Goal: Complete application form

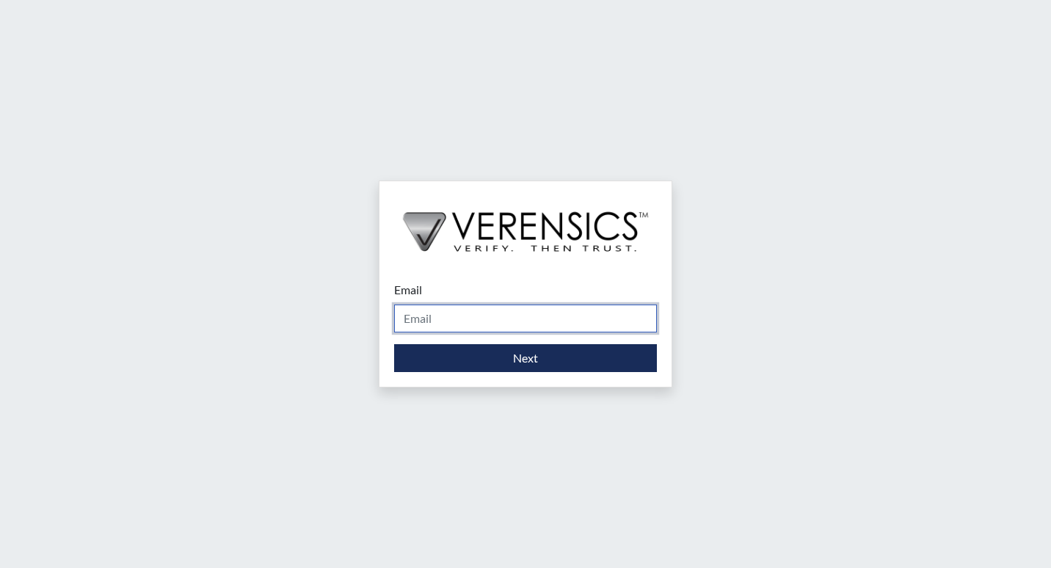
click at [426, 326] on input "Email" at bounding box center [525, 319] width 263 height 28
type input "[PERSON_NAME][EMAIL_ADDRESS][PERSON_NAME][DOMAIN_NAME]"
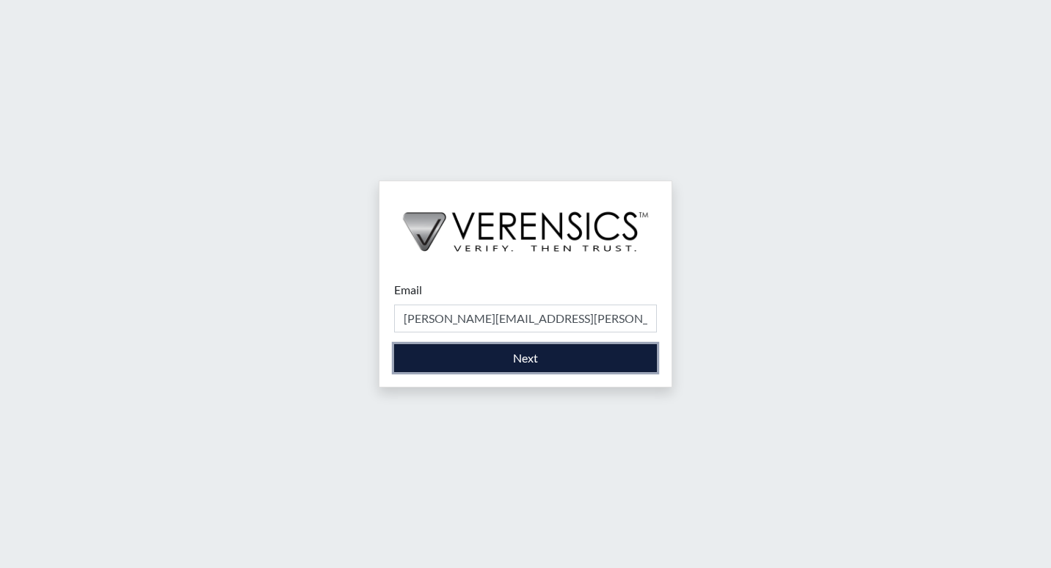
click at [453, 362] on button "Next" at bounding box center [525, 358] width 263 height 28
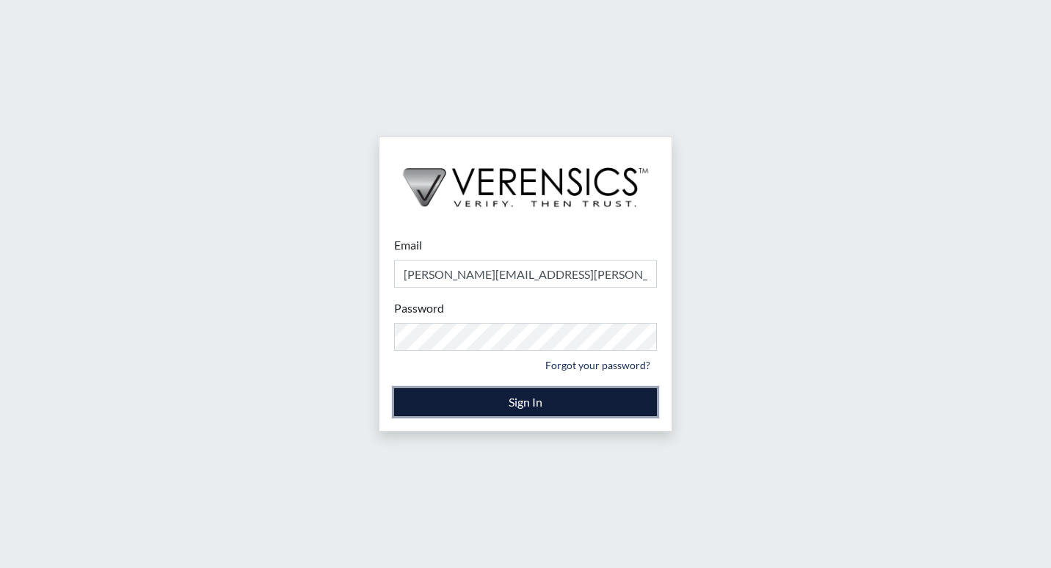
click at [446, 405] on button "Sign In" at bounding box center [525, 402] width 263 height 28
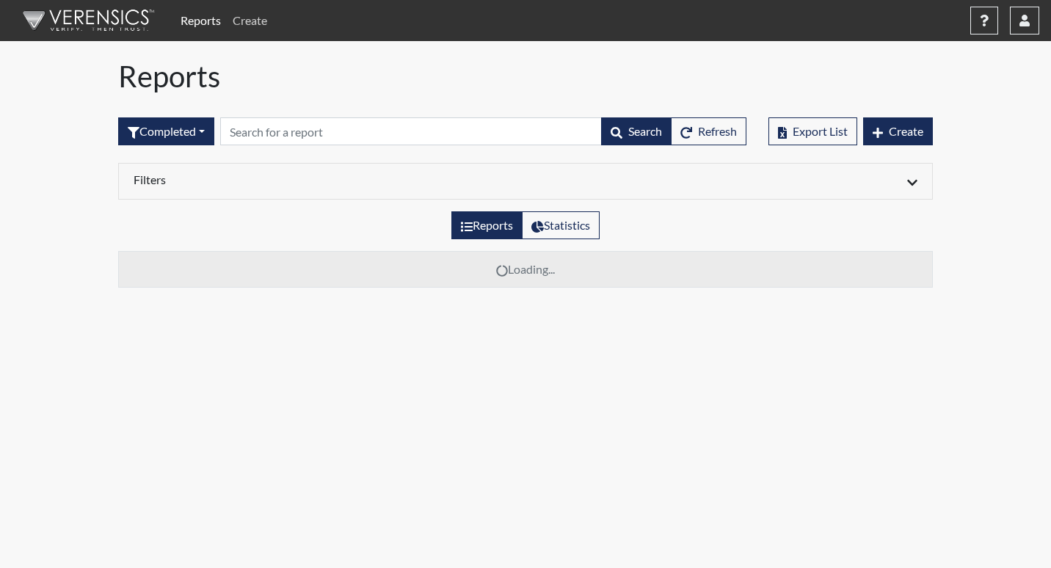
click at [253, 19] on link "Create" at bounding box center [250, 20] width 46 height 29
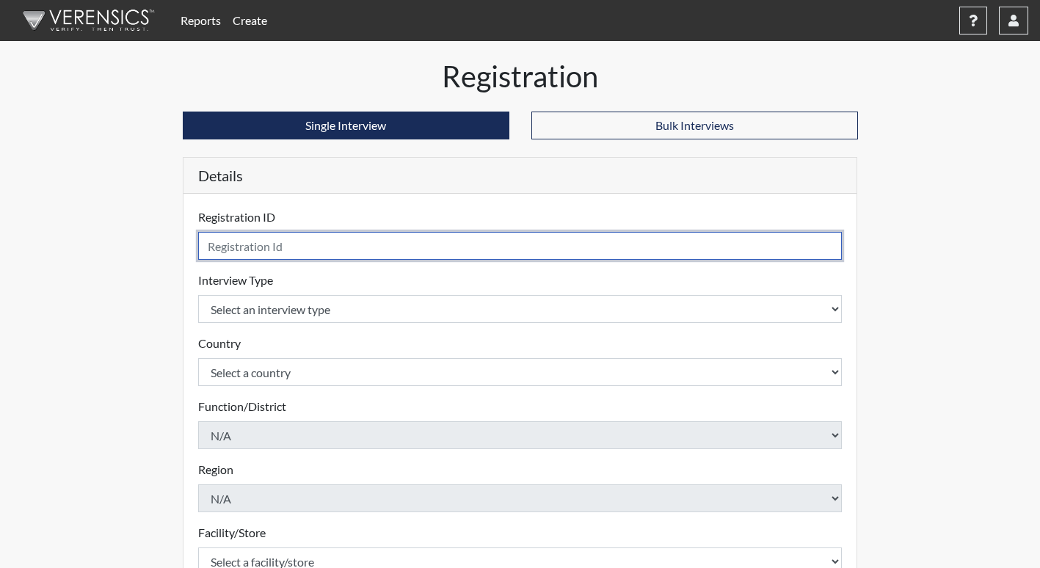
click at [294, 250] on input "text" at bounding box center [520, 246] width 645 height 28
type input "cvm7825"
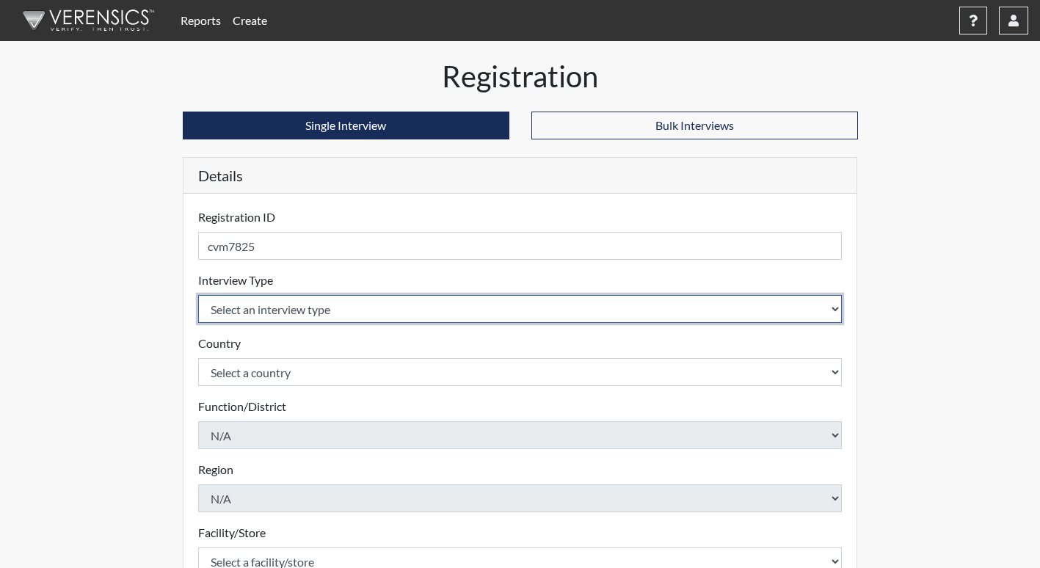
click at [255, 311] on select "Select an interview type Corrections Pre-Employment" at bounding box center [520, 309] width 645 height 28
select select "ff733e93-e1bf-11ea-9c9f-0eff0cf7eb8f"
click at [198, 295] on select "Select an interview type Corrections Pre-Employment" at bounding box center [520, 309] width 645 height 28
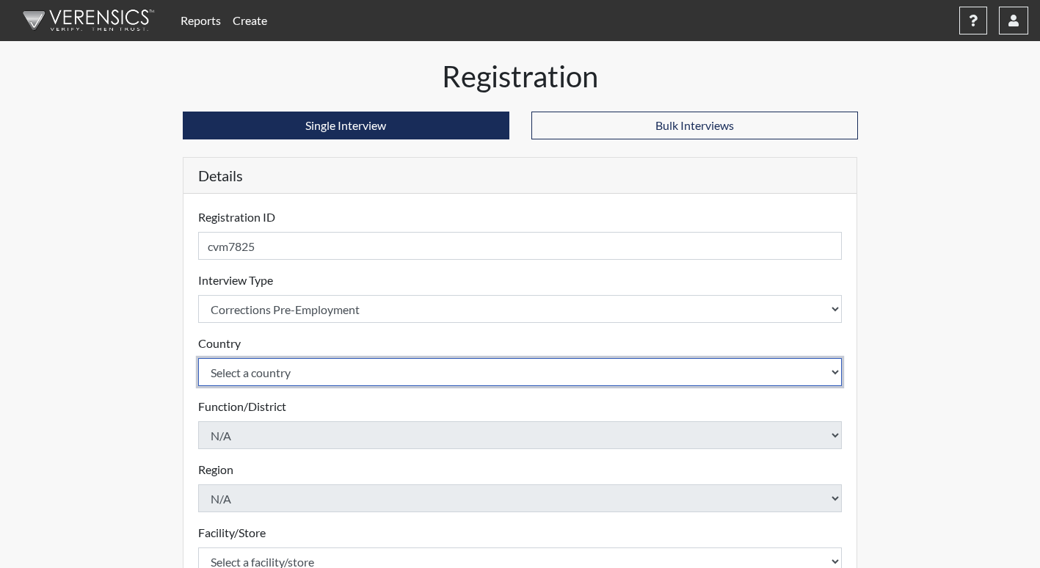
click at [280, 370] on select "Select a country [GEOGRAPHIC_DATA] [GEOGRAPHIC_DATA]" at bounding box center [520, 372] width 645 height 28
select select "united-states-of-[GEOGRAPHIC_DATA]"
click at [198, 358] on select "Select a country [GEOGRAPHIC_DATA] [GEOGRAPHIC_DATA]" at bounding box center [520, 372] width 645 height 28
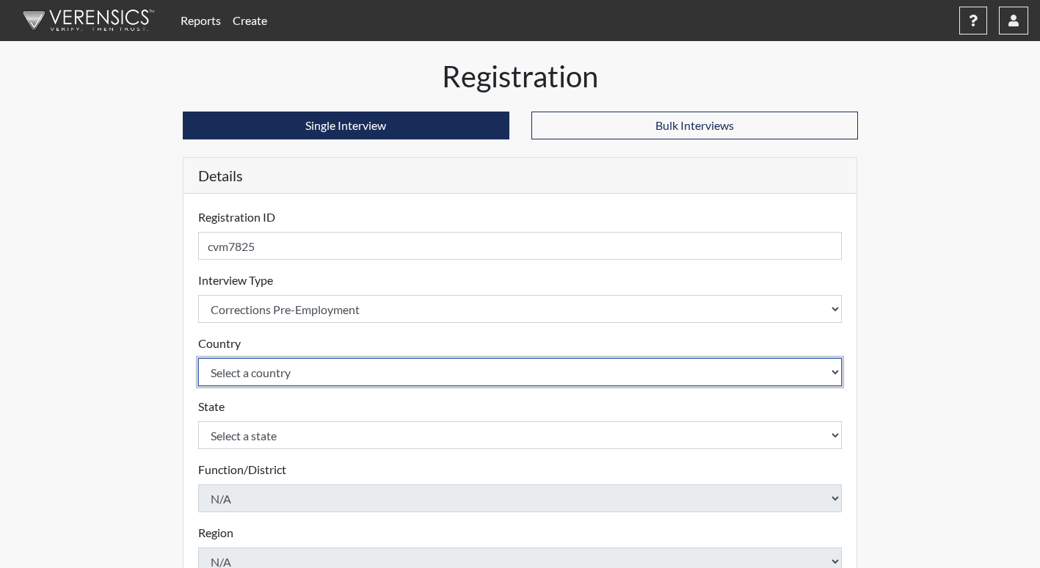
scroll to position [73, 0]
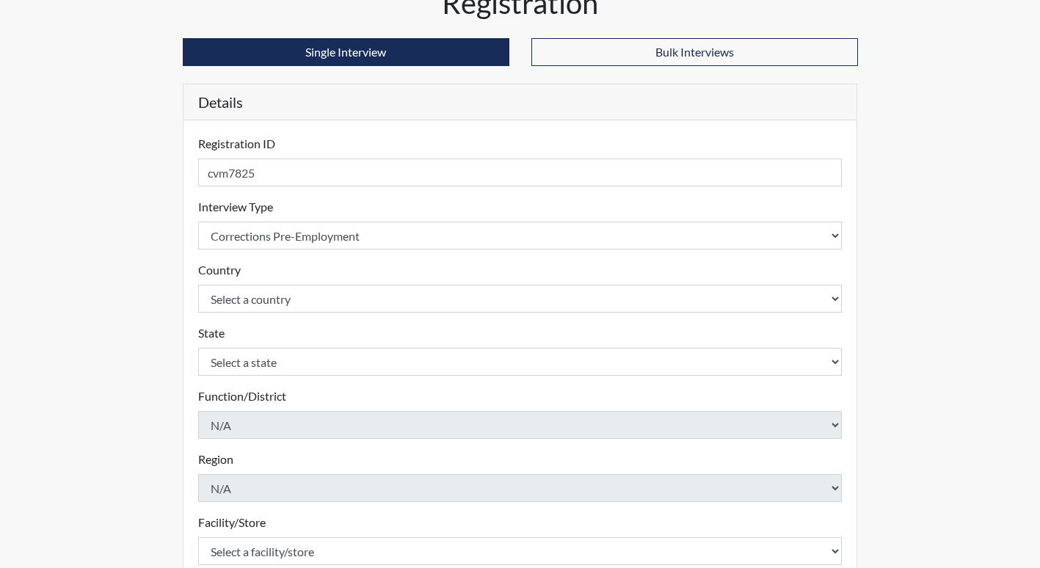
click at [293, 379] on form "Registration ID cvm7825 Please provide a registration ID. Interview Type Select…" at bounding box center [520, 430] width 645 height 590
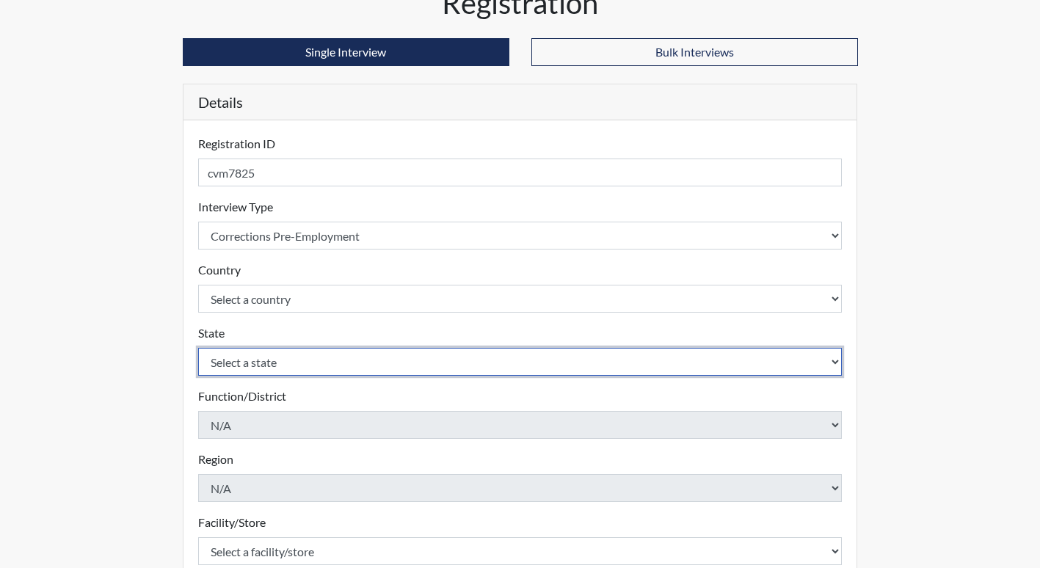
click at [293, 367] on select "Select a state [US_STATE] [US_STATE] [US_STATE] [US_STATE] [US_STATE] [US_STATE…" at bounding box center [520, 362] width 645 height 28
select select "GA"
click at [198, 348] on select "Select a state [US_STATE] [US_STATE] [US_STATE] [US_STATE] [US_STATE] [US_STATE…" at bounding box center [520, 362] width 645 height 28
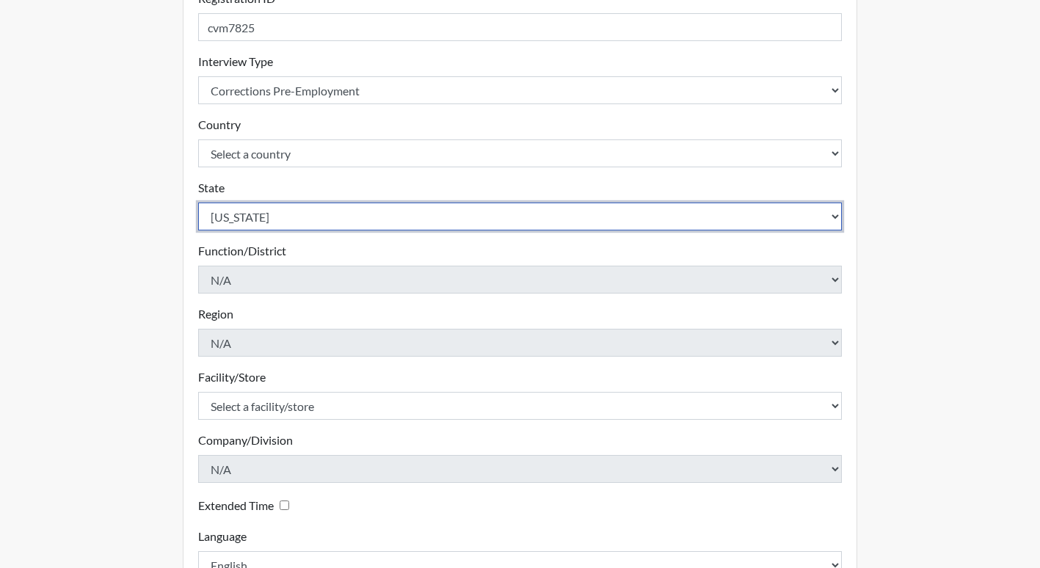
scroll to position [220, 0]
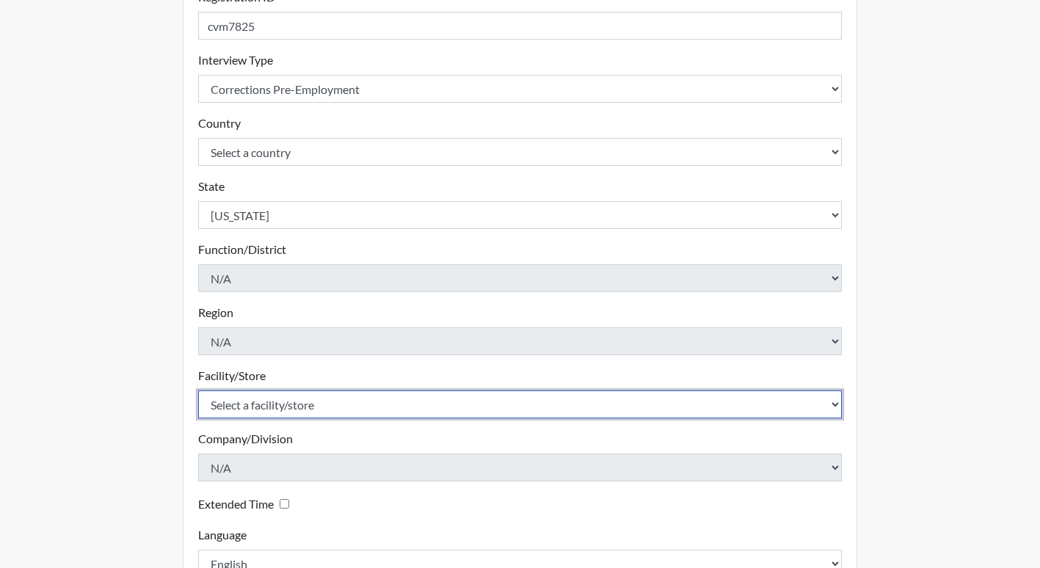
click at [302, 402] on select "Select a facility/store [PERSON_NAME]" at bounding box center [520, 405] width 645 height 28
select select "b7d08d21-475e-4578-ab02-3508dadd4d3a"
click at [198, 391] on select "Select a facility/store [PERSON_NAME]" at bounding box center [520, 405] width 645 height 28
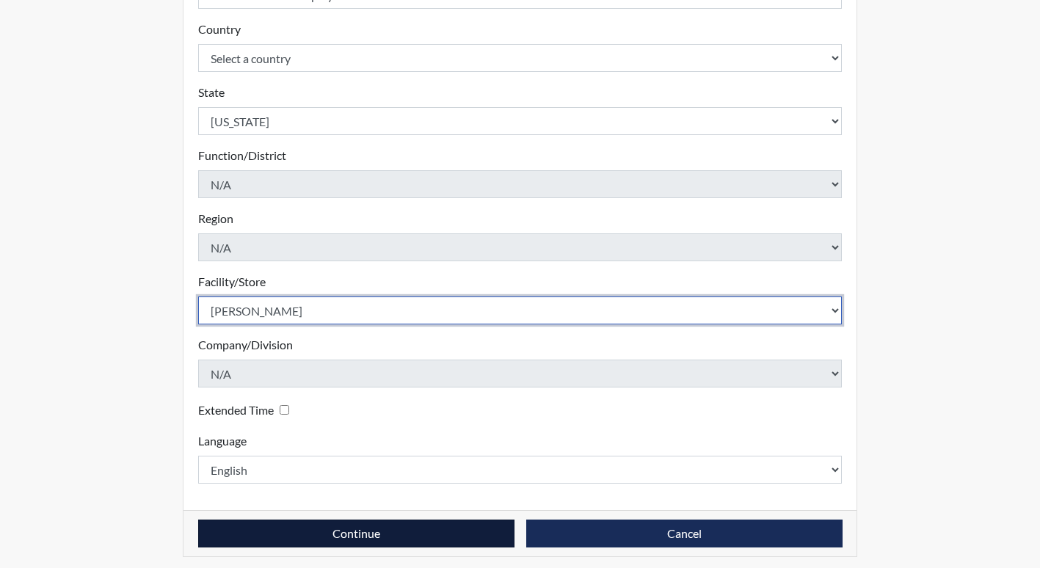
scroll to position [321, 0]
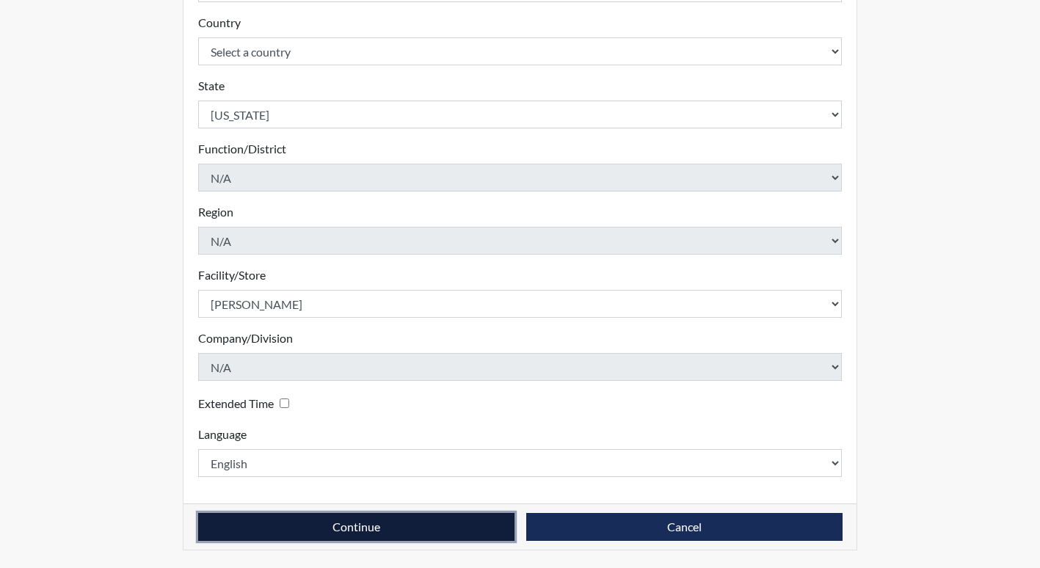
drag, startPoint x: 420, startPoint y: 532, endPoint x: 405, endPoint y: 526, distance: 16.3
click at [418, 532] on button "Continue" at bounding box center [356, 527] width 316 height 28
